Goal: Obtain resource: Download file/media

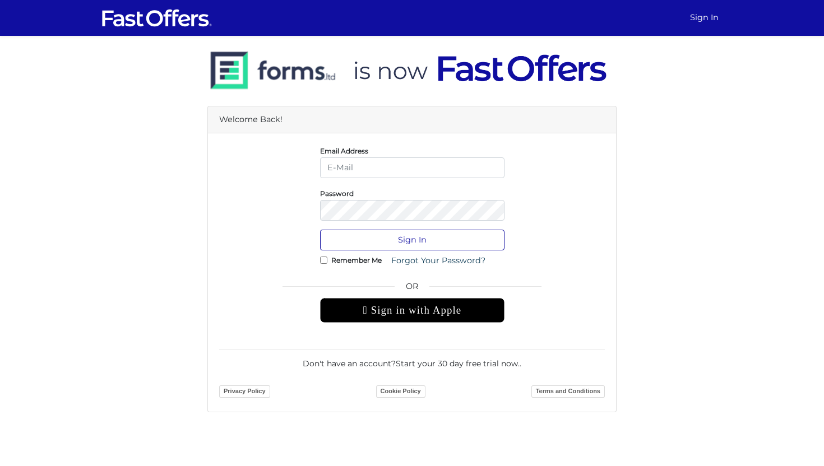
type input "[PERSON_NAME][EMAIL_ADDRESS][DOMAIN_NAME]"
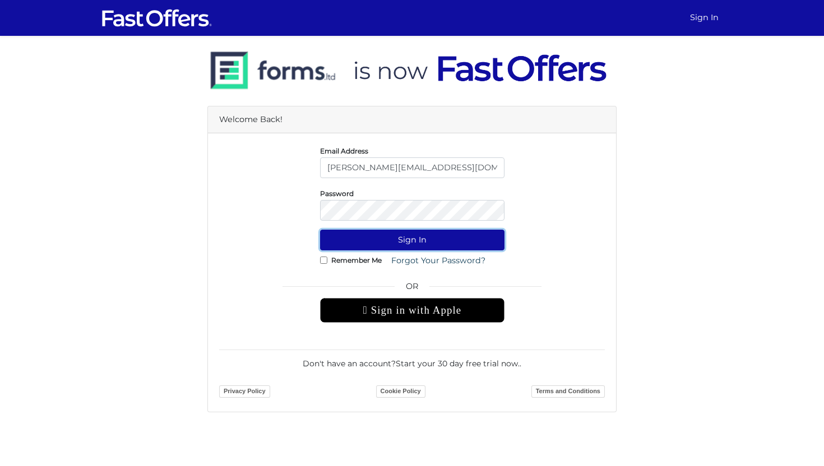
click at [419, 244] on button "Sign In" at bounding box center [412, 240] width 184 height 21
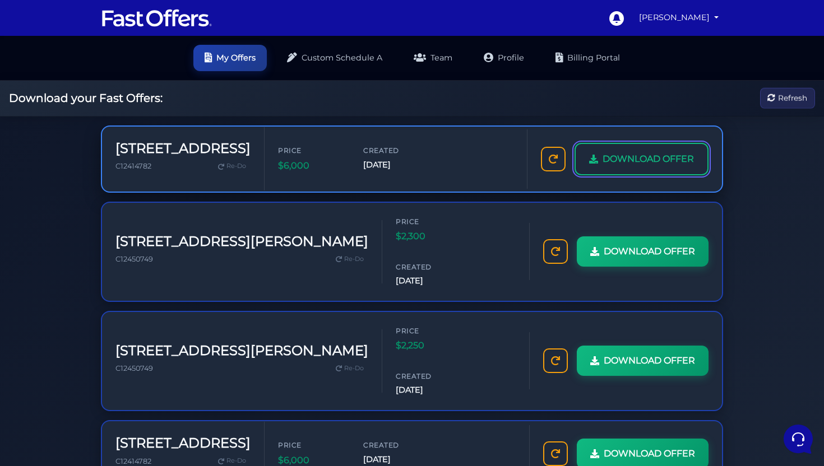
click at [582, 163] on link "DOWNLOAD OFFER" at bounding box center [641, 159] width 134 height 33
